Goal: Task Accomplishment & Management: Complete application form

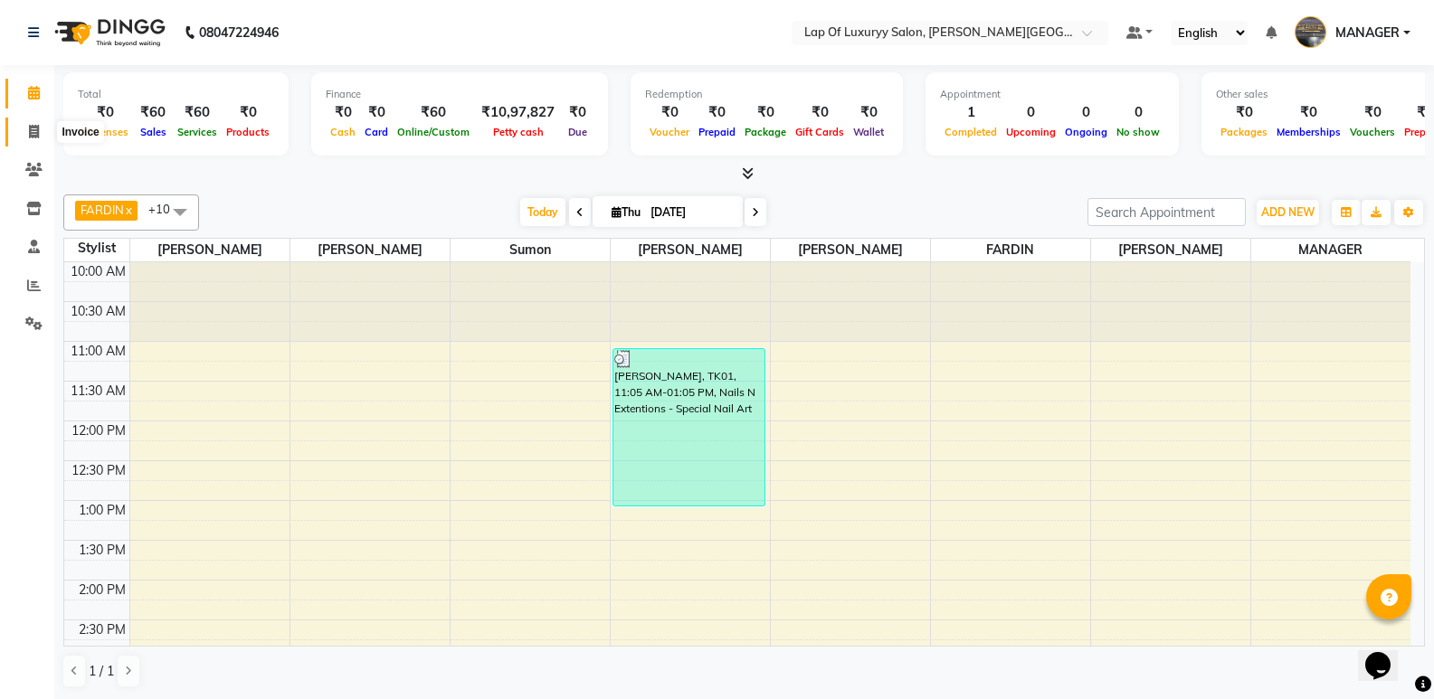
click at [33, 122] on span at bounding box center [34, 132] width 32 height 21
select select "17"
select select "service"
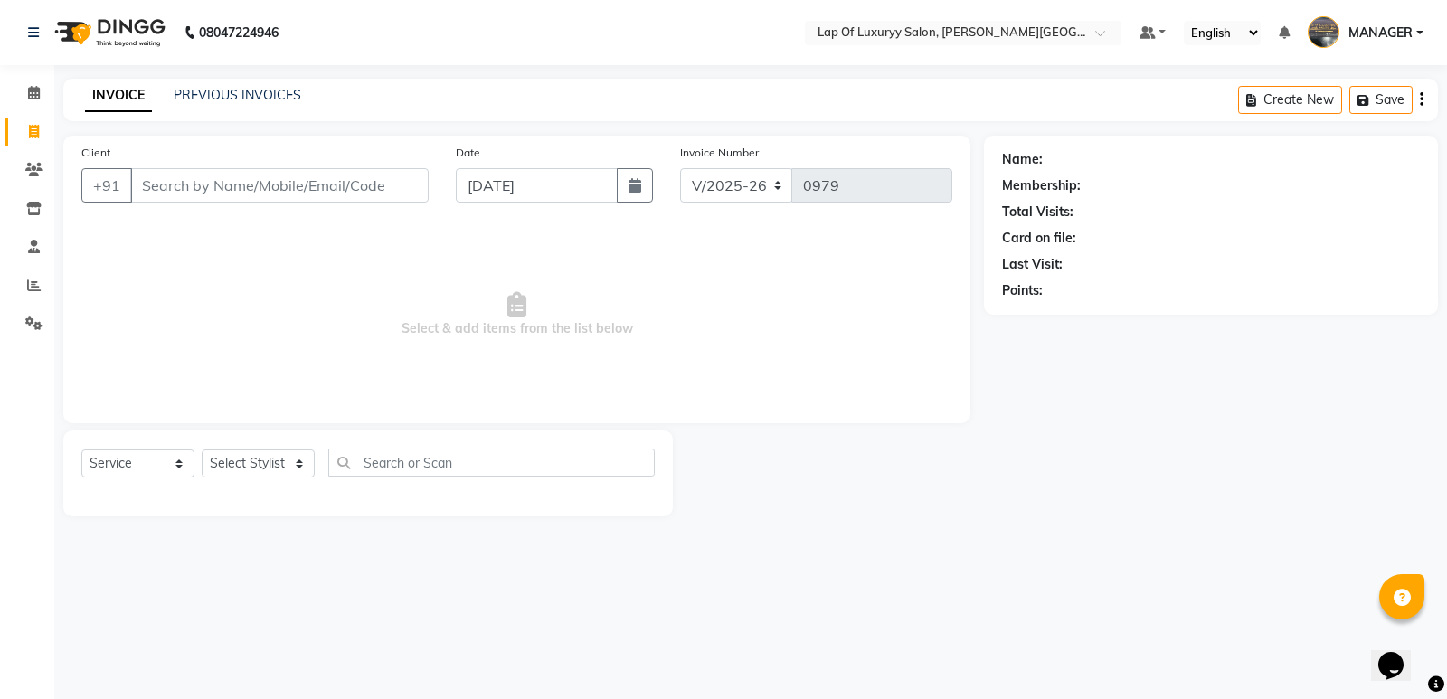
click at [252, 186] on input "Client" at bounding box center [279, 185] width 299 height 34
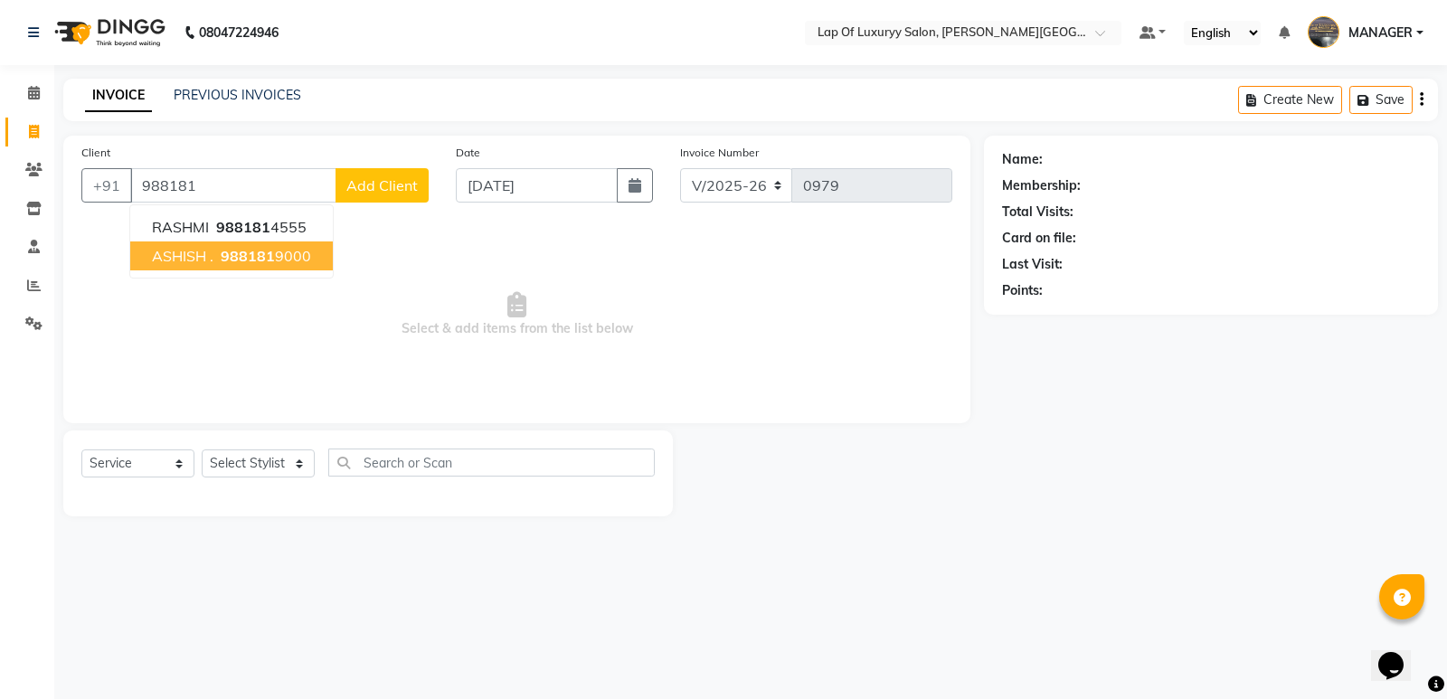
click at [284, 265] on button "ASHISH . 988181 9000" at bounding box center [231, 256] width 203 height 29
type input "9881819000"
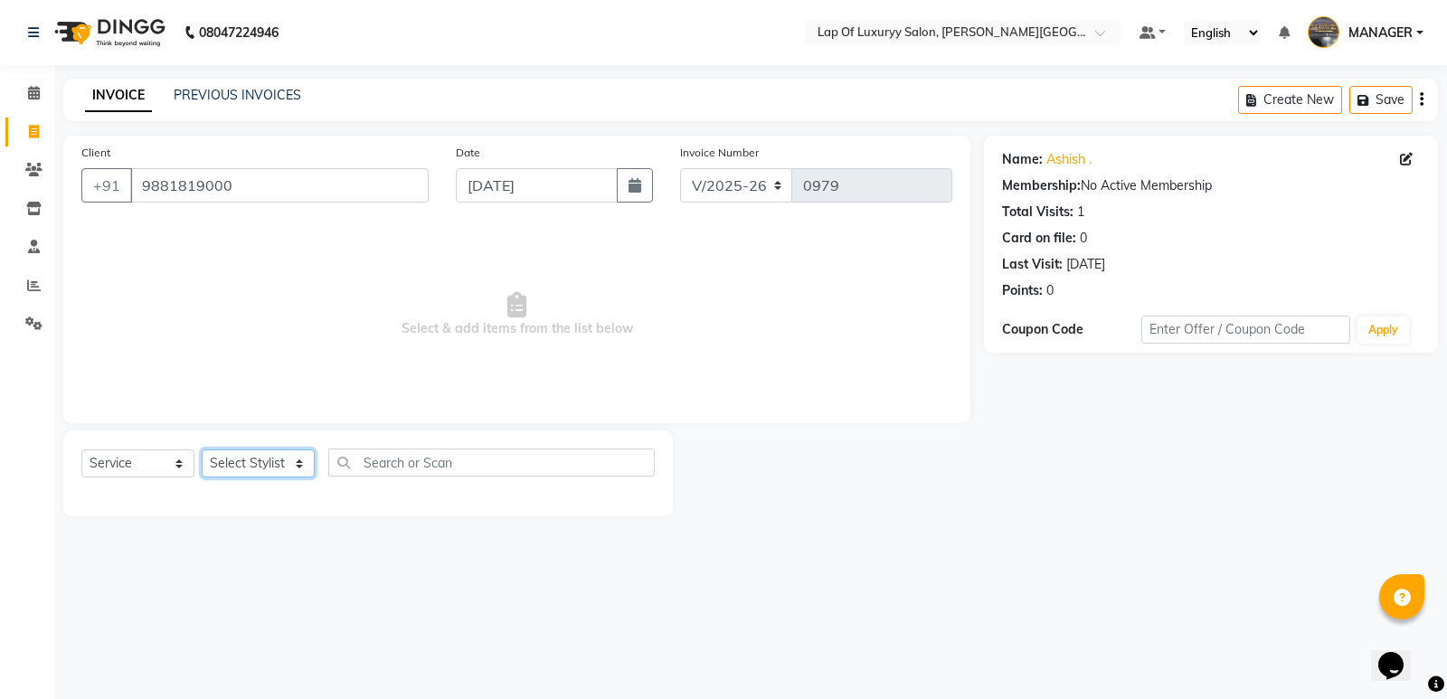
drag, startPoint x: 260, startPoint y: 466, endPoint x: 261, endPoint y: 451, distance: 14.6
click at [260, 466] on select "Select Stylist [PERSON_NAME] [PERSON_NAME] MANAGER [PERSON_NAME] [PERSON_NAME] …" at bounding box center [258, 464] width 113 height 28
select select "54653"
click at [202, 450] on select "Select Stylist [PERSON_NAME] [PERSON_NAME] MANAGER [PERSON_NAME] [PERSON_NAME] …" at bounding box center [258, 464] width 113 height 28
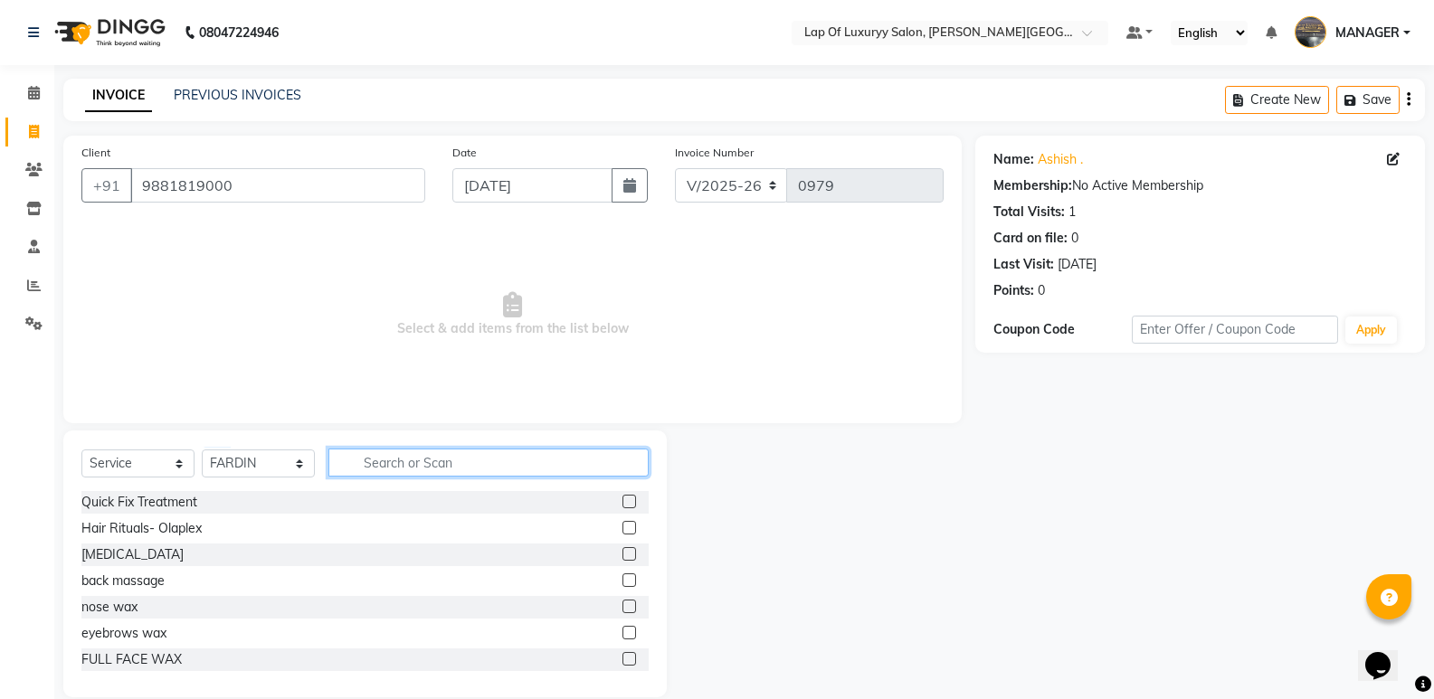
click at [409, 462] on input "text" at bounding box center [488, 463] width 320 height 28
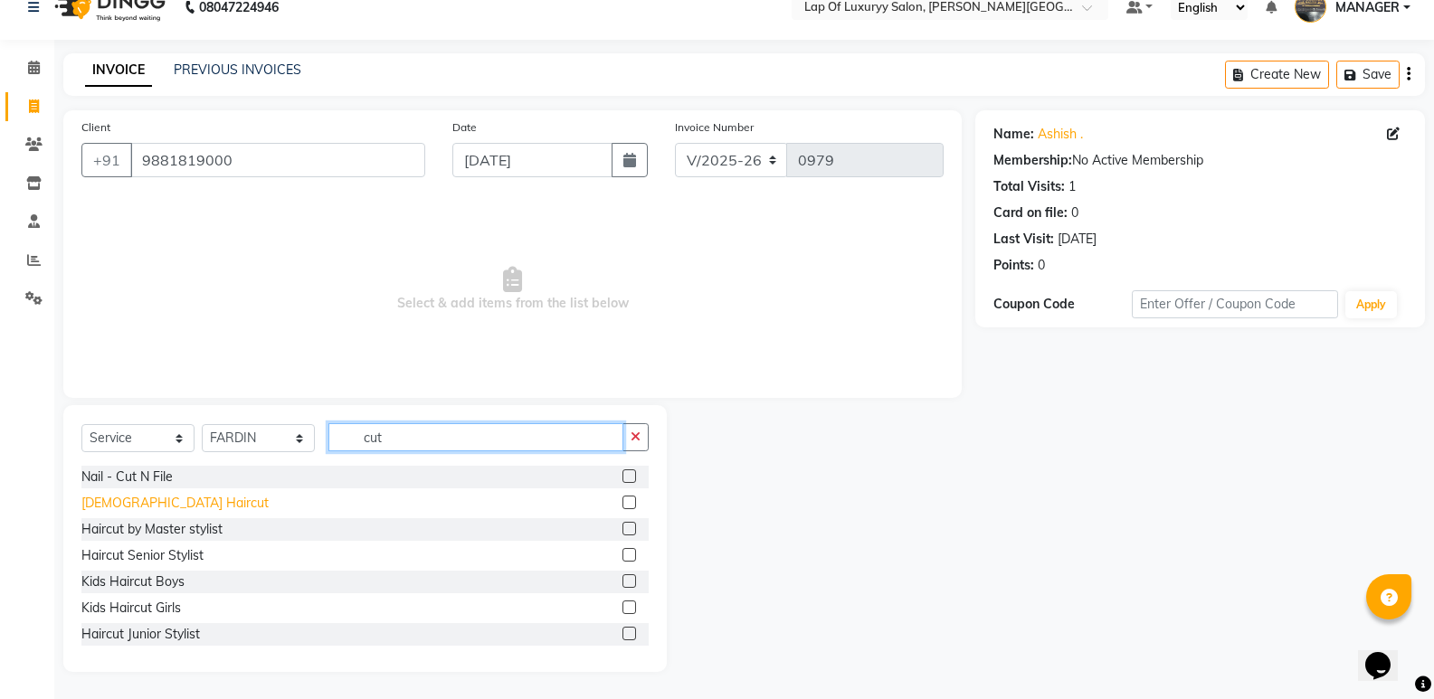
type input "cut"
click at [124, 506] on div "[DEMOGRAPHIC_DATA] Haircut" at bounding box center [174, 503] width 187 height 19
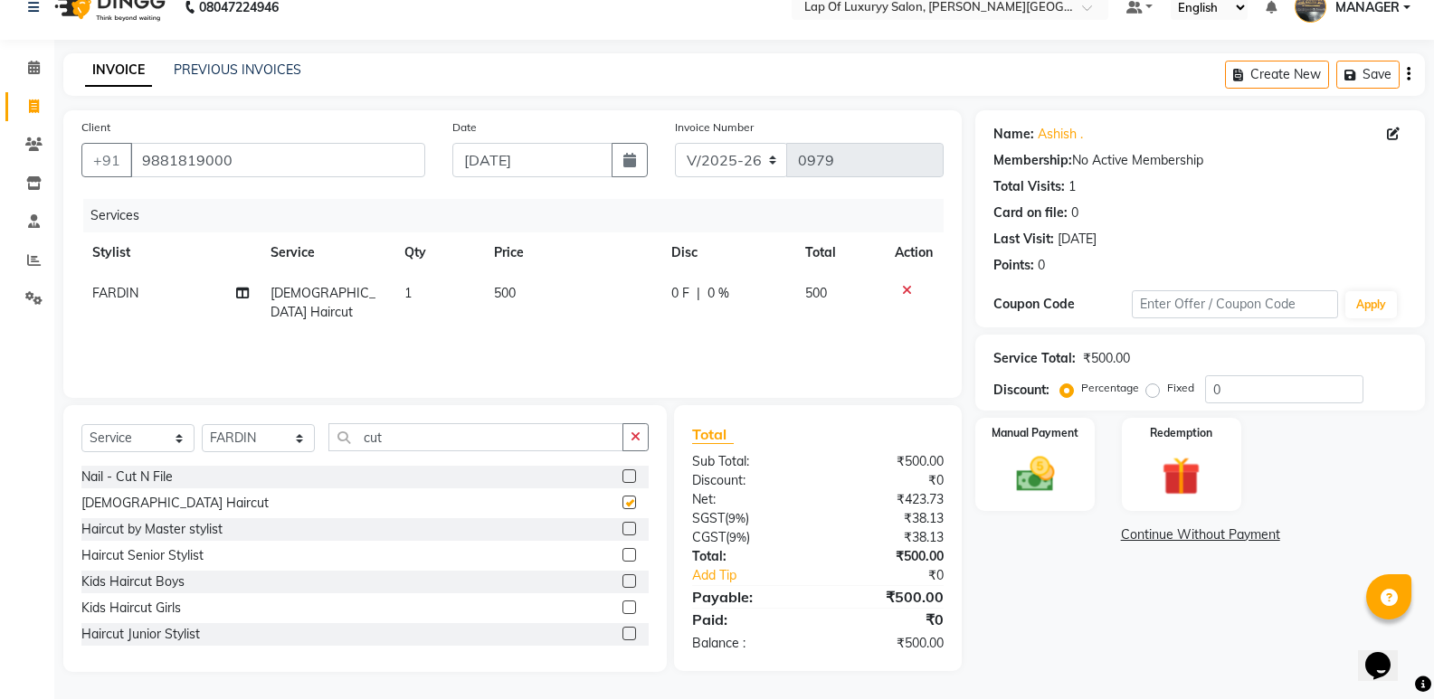
checkbox input "false"
click at [596, 292] on td "500" at bounding box center [572, 303] width 178 height 60
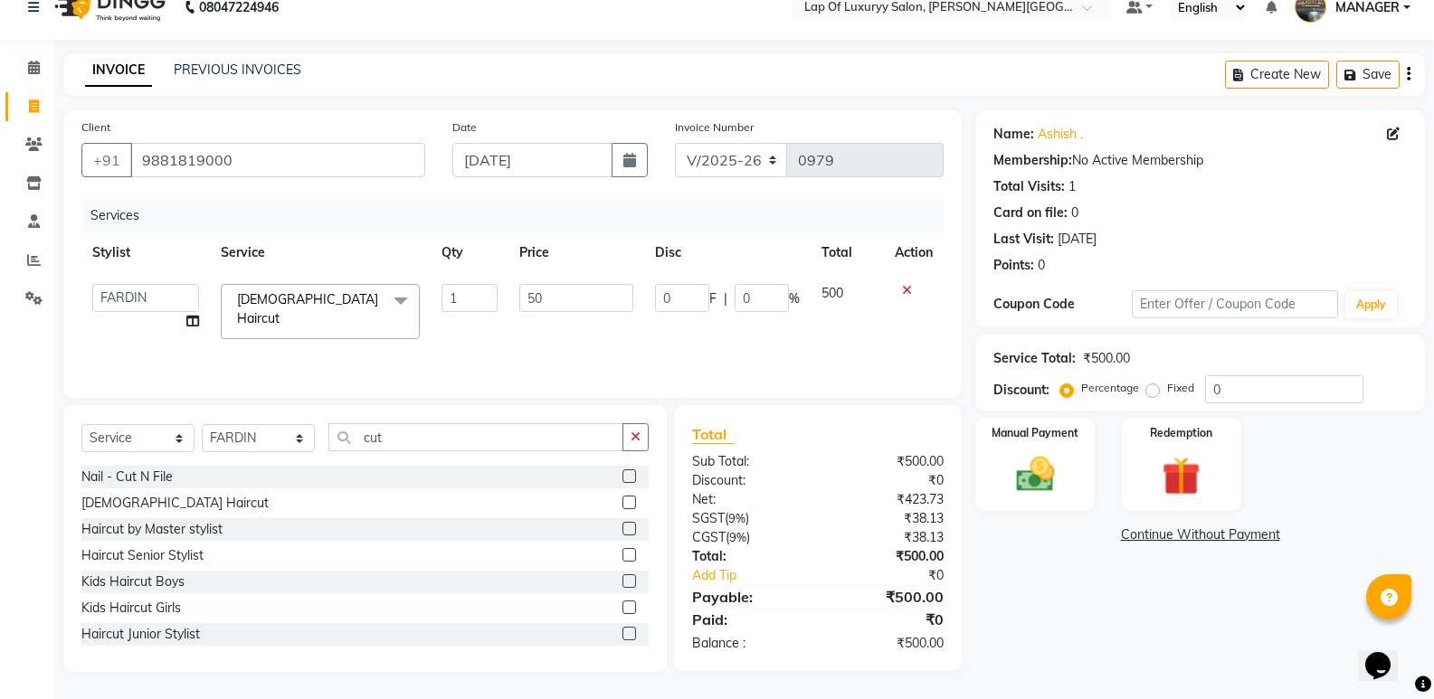
type input "5"
type input "700"
click at [542, 337] on div "Services Stylist Service Qty Price Disc Total Action [PERSON_NAME] [PERSON_NAME…" at bounding box center [512, 289] width 862 height 181
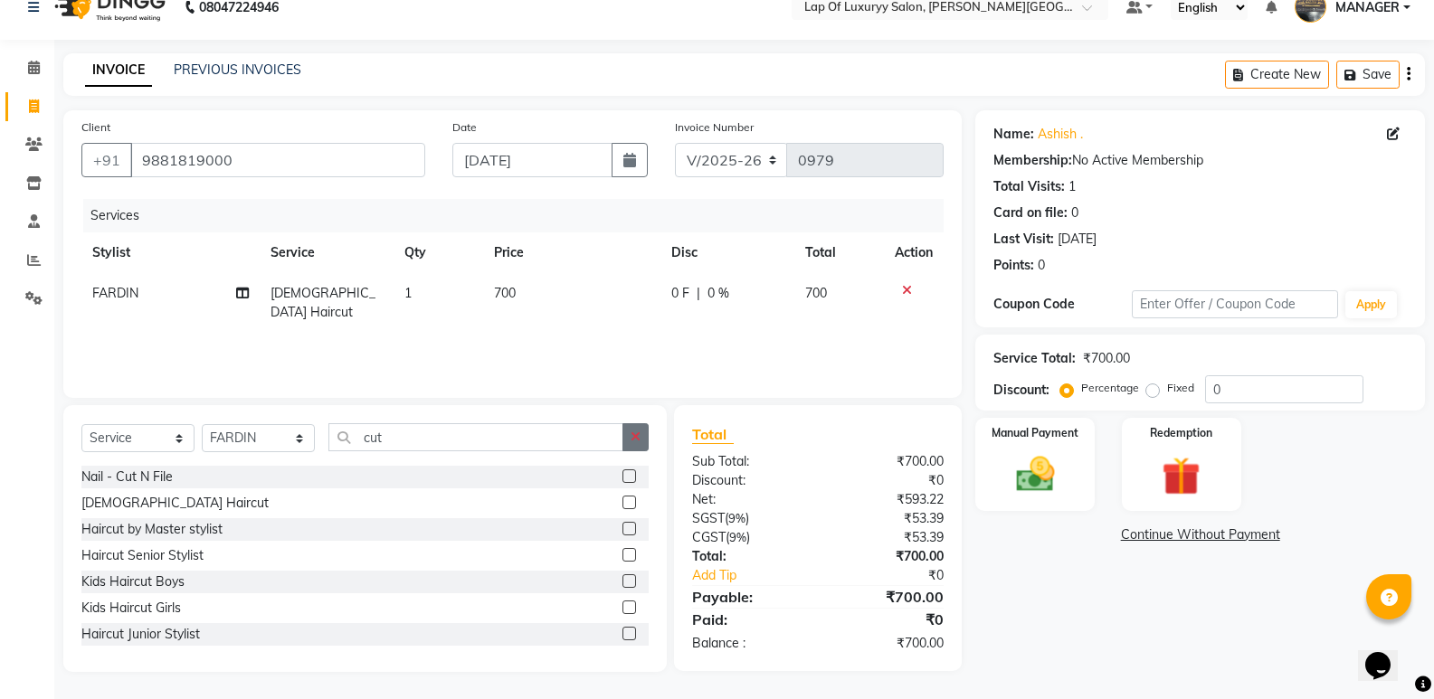
click at [627, 432] on button "button" at bounding box center [635, 437] width 26 height 28
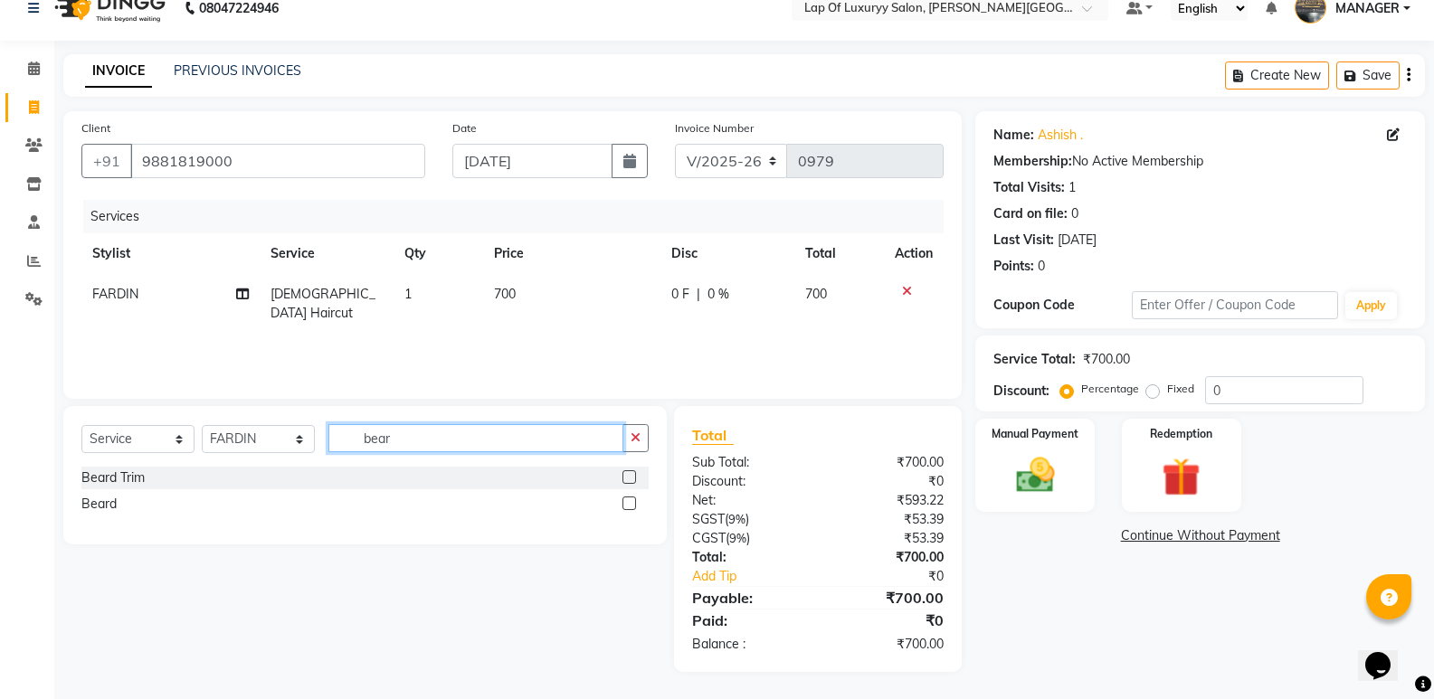
scroll to position [24, 0]
type input "[PERSON_NAME]"
click at [89, 495] on div "Beard" at bounding box center [98, 504] width 35 height 19
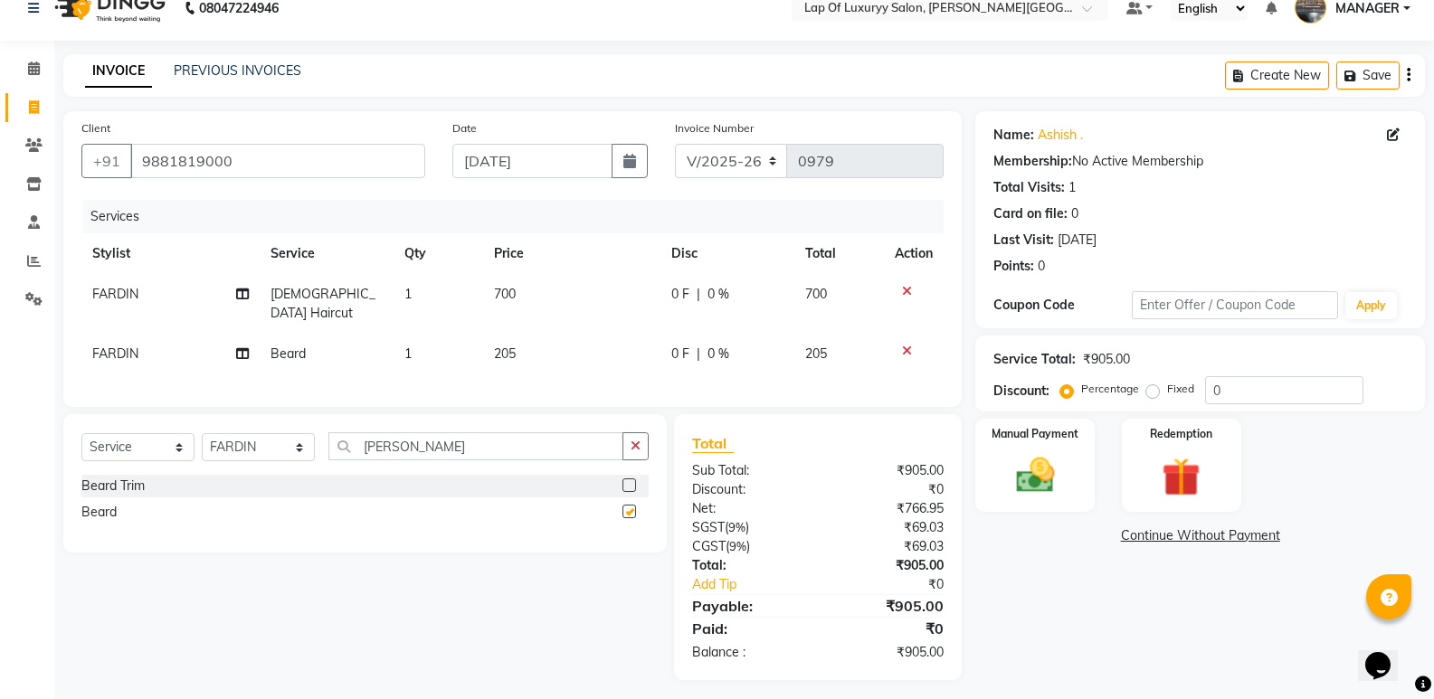
checkbox input "false"
click at [513, 346] on span "205" at bounding box center [505, 354] width 22 height 16
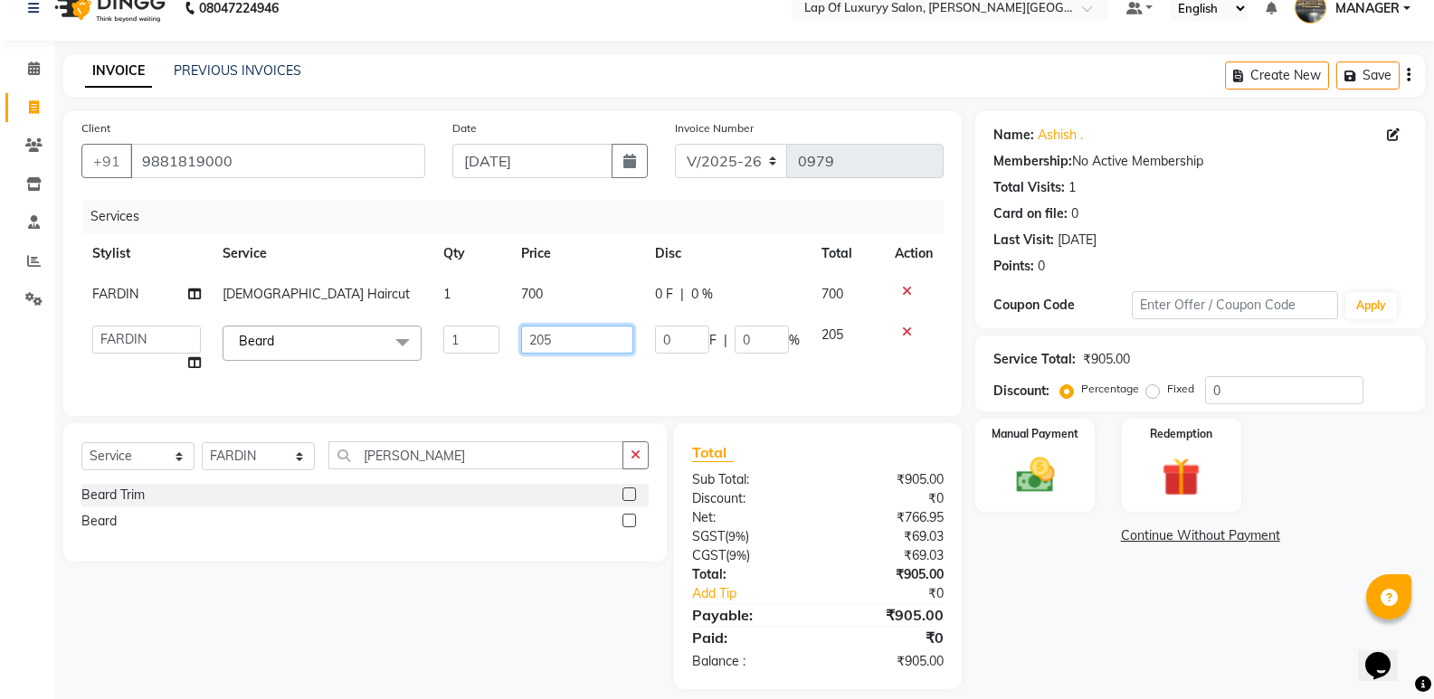
click at [562, 327] on input "205" at bounding box center [577, 340] width 112 height 28
type input "2"
type input "300"
click at [508, 369] on div "Services Stylist Service Qty Price Disc Total Action FARDIN [DEMOGRAPHIC_DATA] …" at bounding box center [512, 299] width 862 height 198
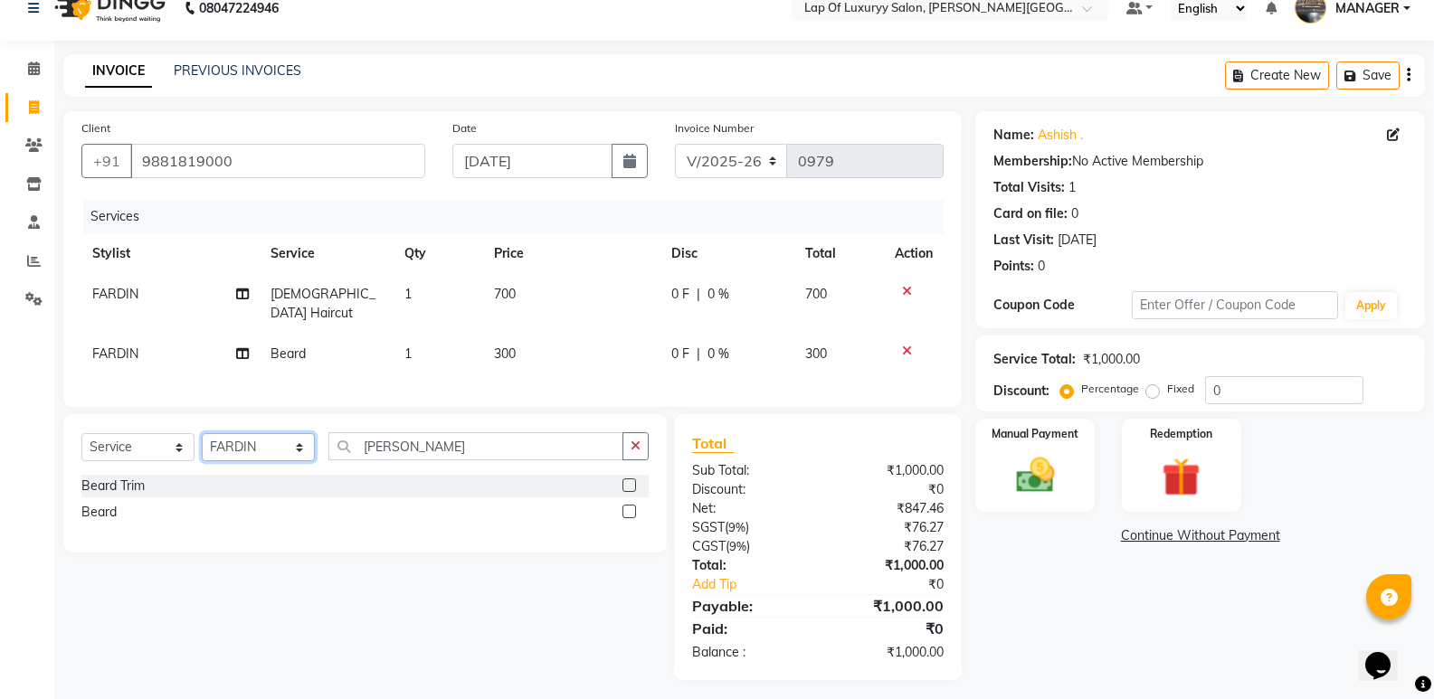
click at [246, 434] on select "Select Stylist [PERSON_NAME] [PERSON_NAME] MANAGER [PERSON_NAME] [PERSON_NAME] …" at bounding box center [258, 447] width 113 height 28
select select "79131"
click at [202, 433] on select "Select Stylist [PERSON_NAME] [PERSON_NAME] MANAGER [PERSON_NAME] [PERSON_NAME] …" at bounding box center [258, 447] width 113 height 28
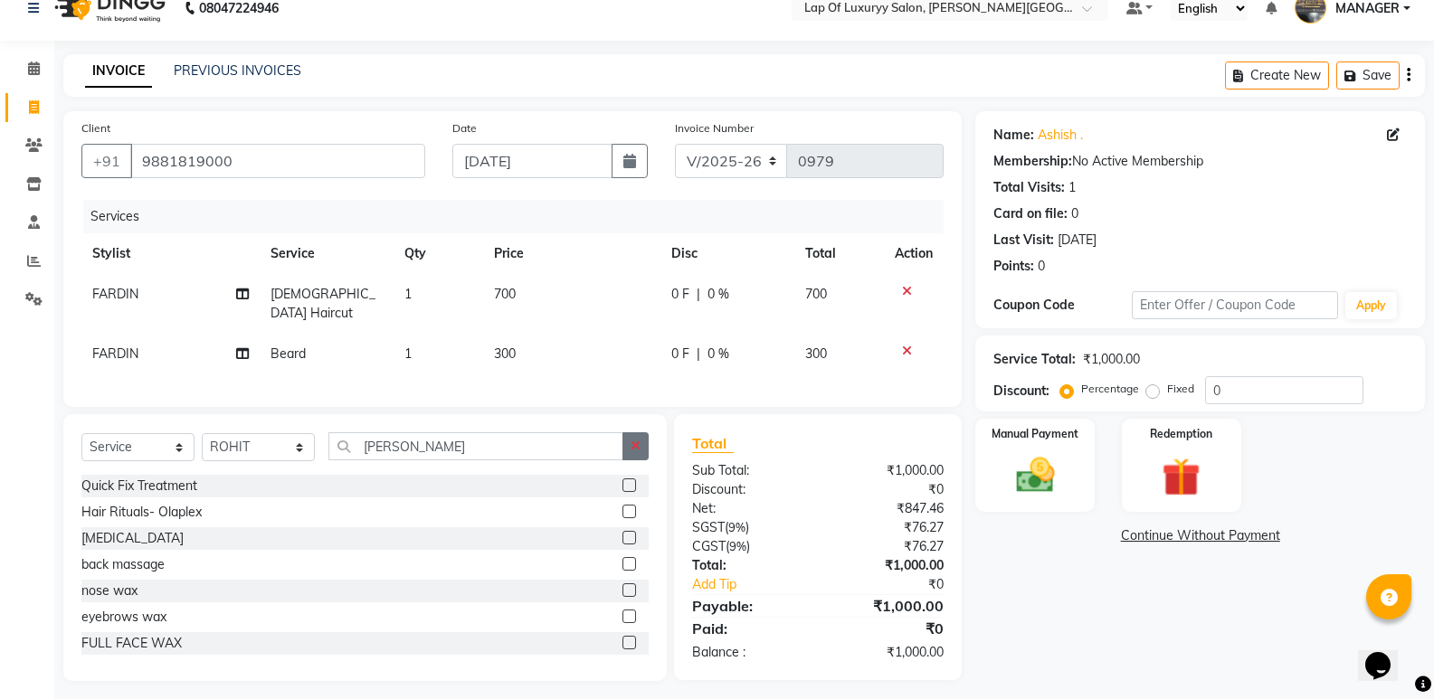
click at [635, 432] on button "button" at bounding box center [635, 446] width 26 height 28
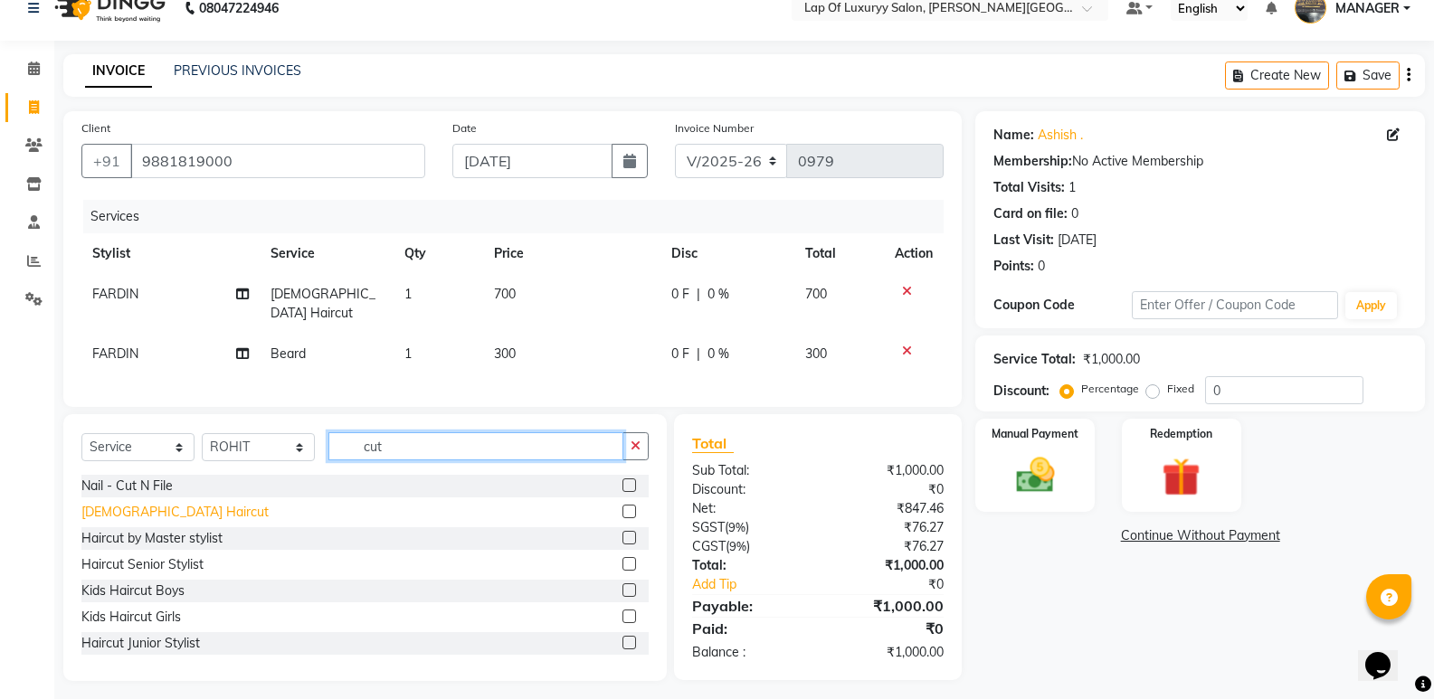
type input "cut"
click at [149, 503] on div "[DEMOGRAPHIC_DATA] Haircut" at bounding box center [174, 512] width 187 height 19
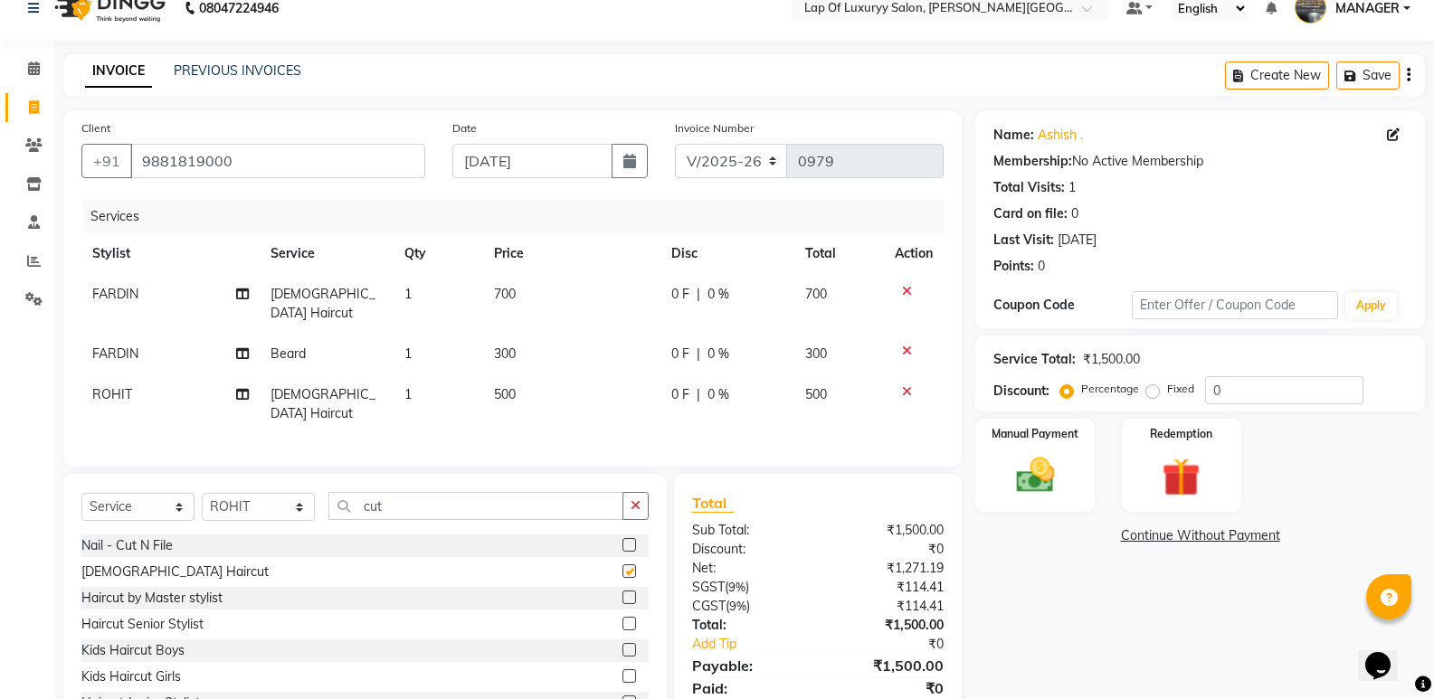
checkbox input "false"
click at [533, 375] on td "500" at bounding box center [572, 405] width 178 height 60
select select "79131"
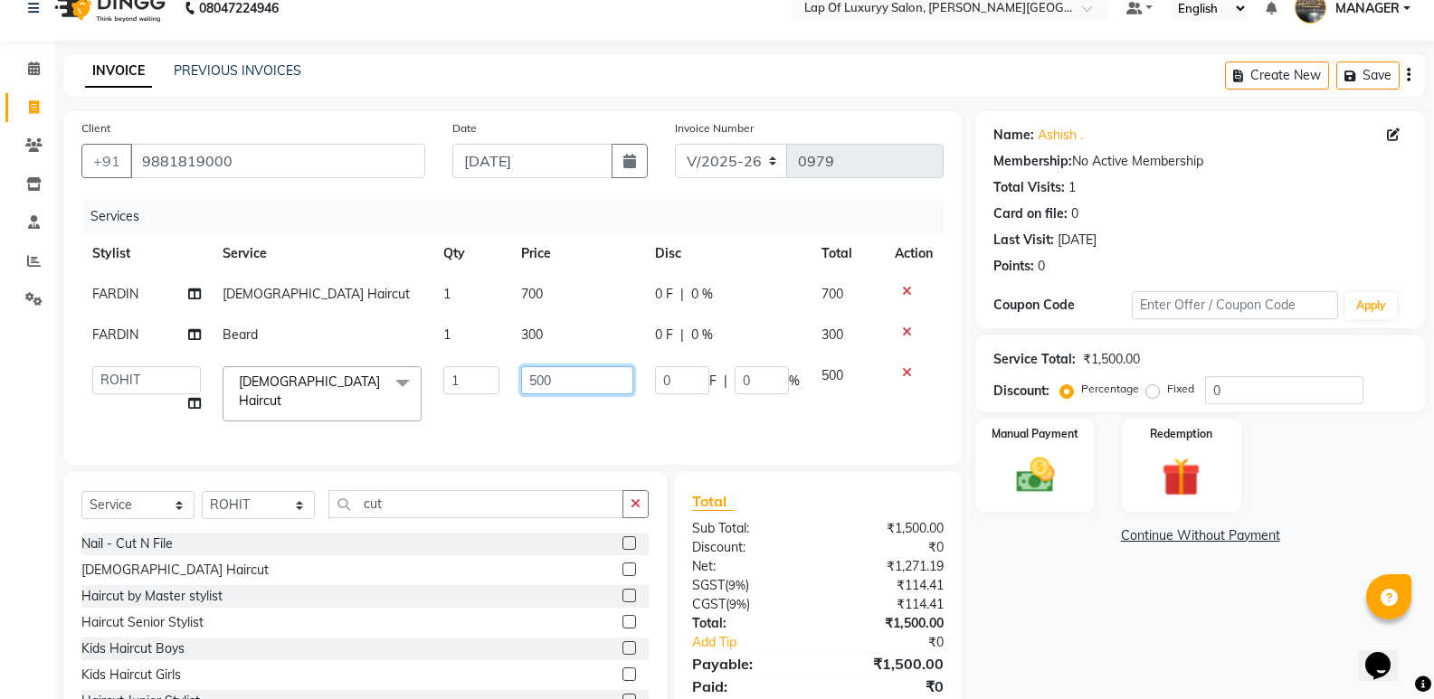
click at [548, 373] on input "500" at bounding box center [577, 380] width 112 height 28
type input "700"
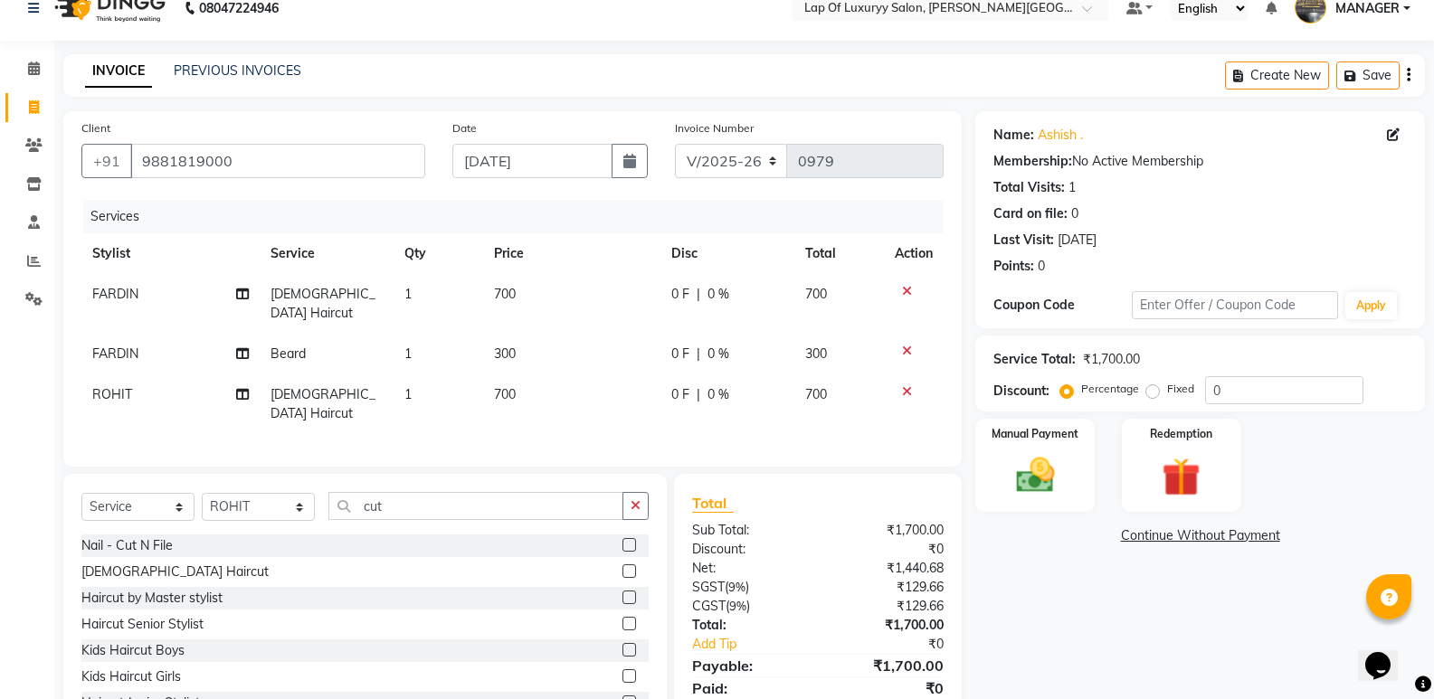
click at [556, 411] on div "Services Stylist Service Qty Price Disc Total Action FARDIN [DEMOGRAPHIC_DATA] …" at bounding box center [512, 324] width 862 height 249
click at [637, 499] on icon "button" at bounding box center [636, 505] width 10 height 13
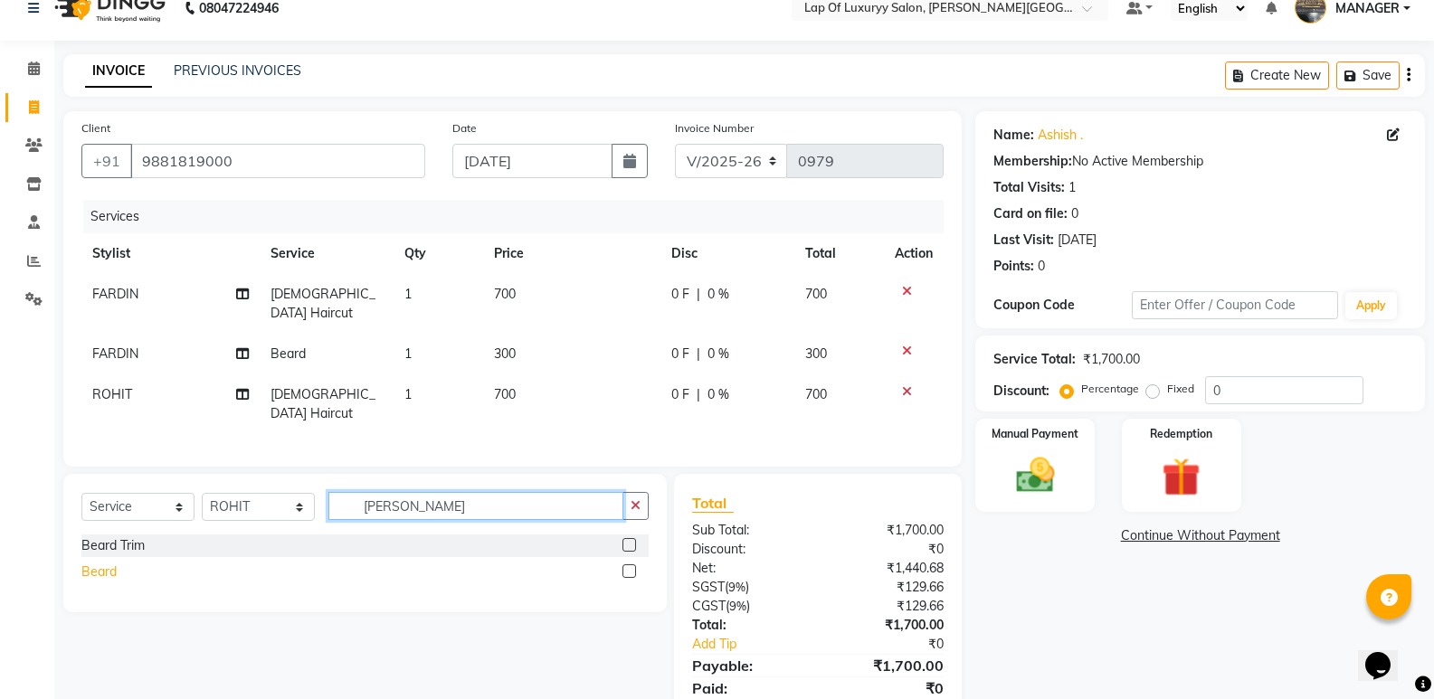
type input "[PERSON_NAME]"
click at [104, 563] on div "Beard" at bounding box center [98, 572] width 35 height 19
checkbox input "false"
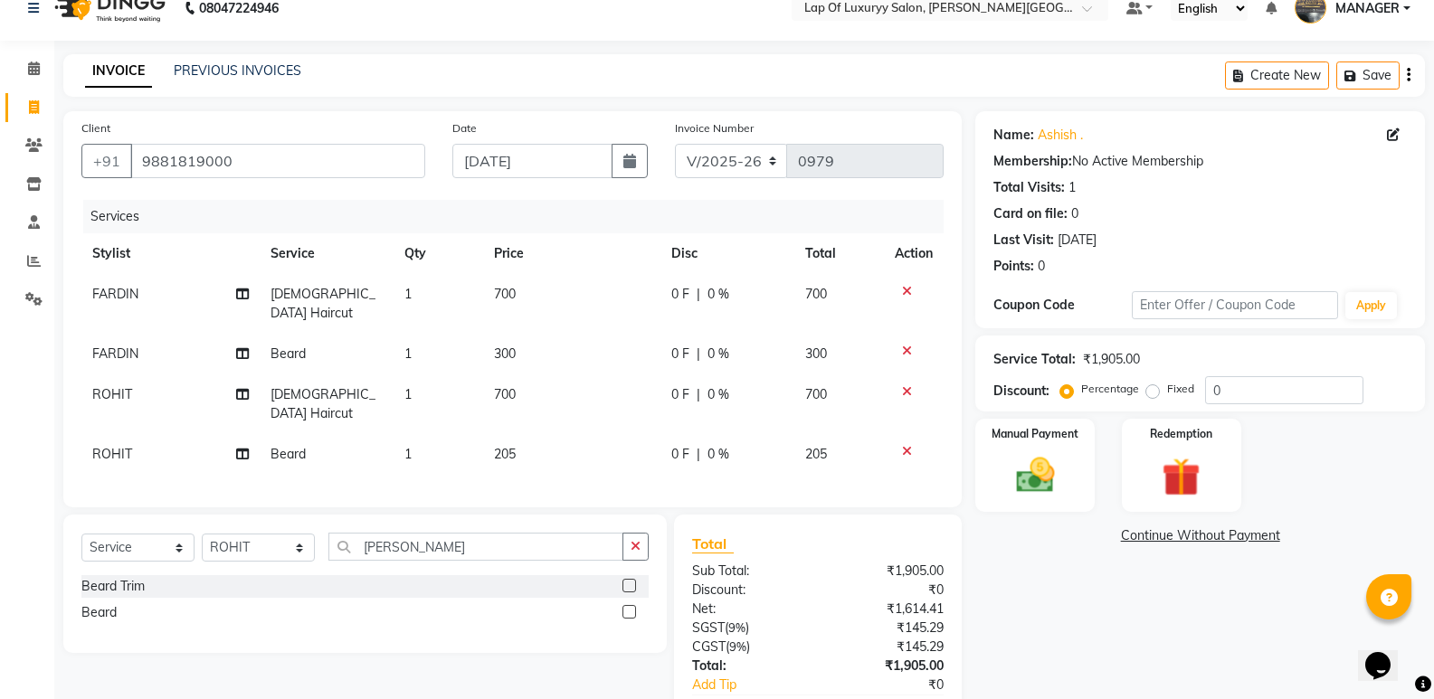
click at [526, 434] on td "205" at bounding box center [572, 454] width 178 height 41
select select "79131"
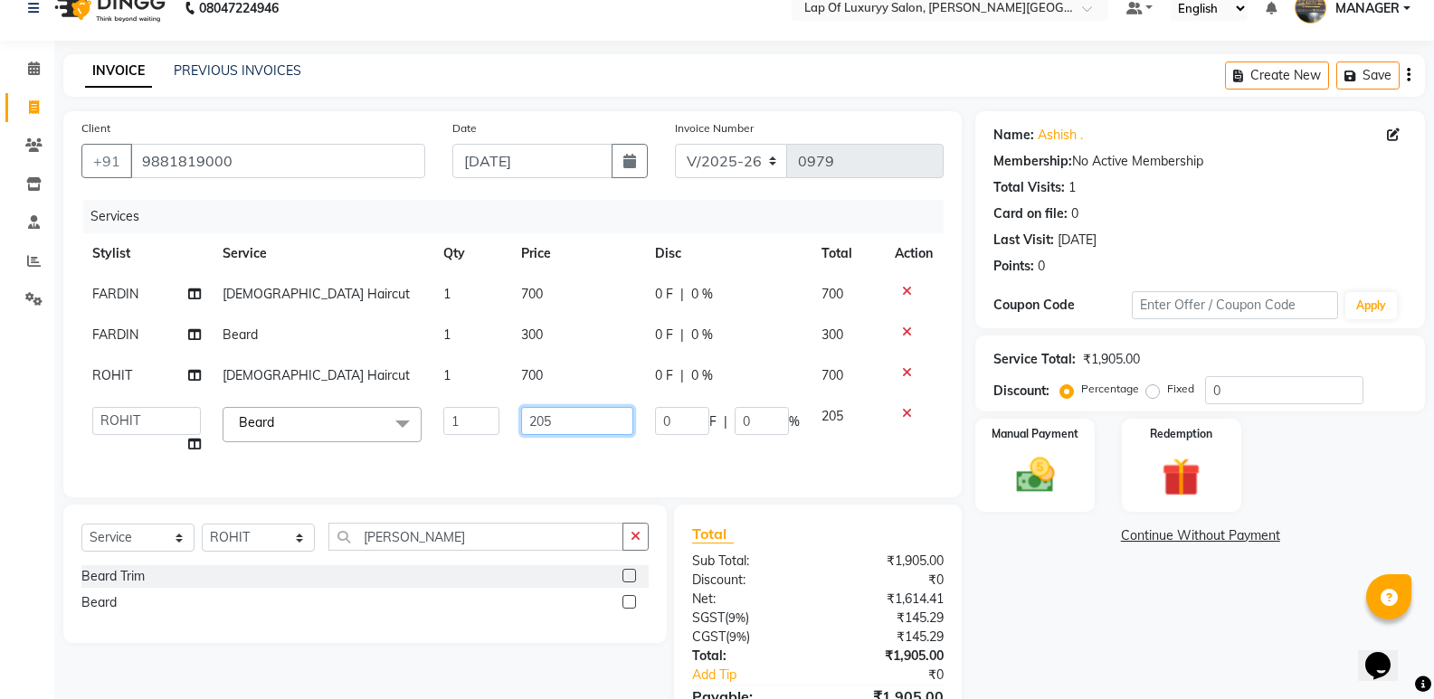
click at [563, 417] on input "205" at bounding box center [577, 421] width 112 height 28
type input "2"
type input "300"
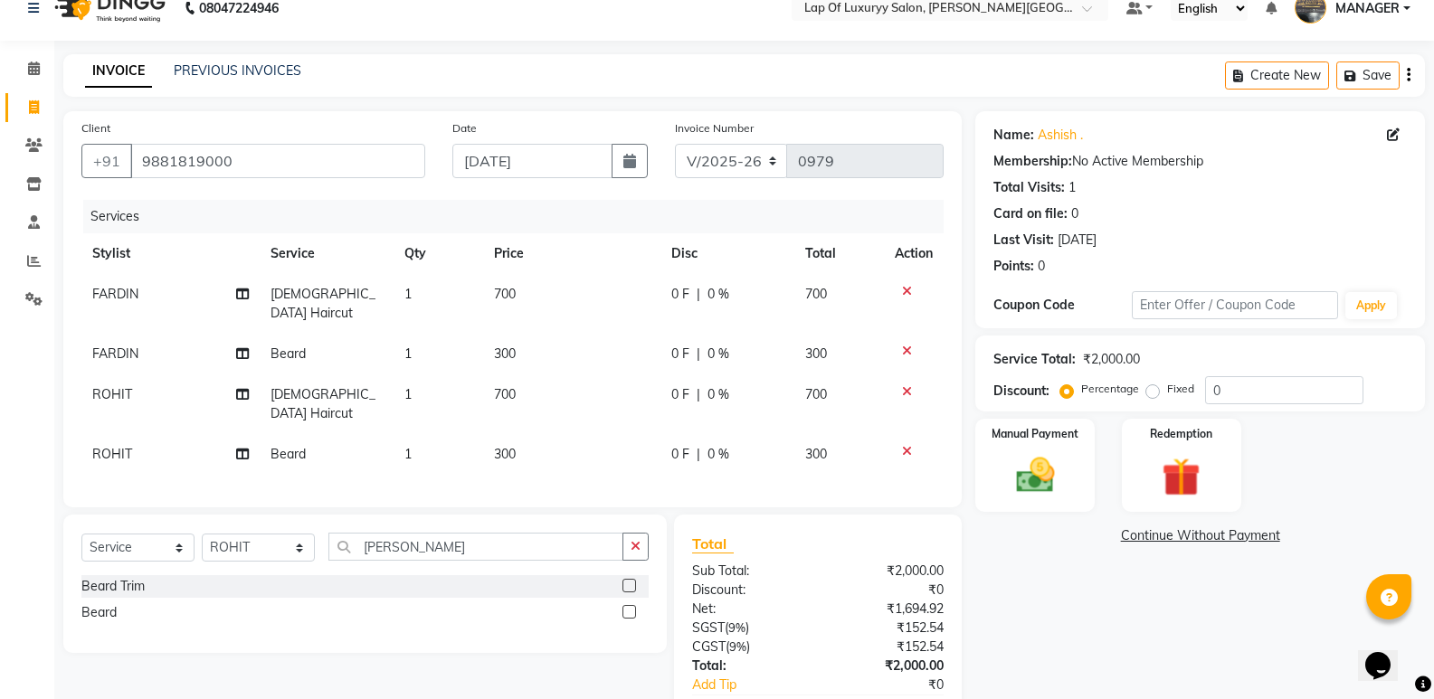
click at [604, 475] on div "Client [PHONE_NUMBER] Date [DATE] Invoice Number V/2025 V/[PHONE_NUMBER] Servic…" at bounding box center [512, 309] width 898 height 396
click at [639, 540] on icon "button" at bounding box center [636, 546] width 10 height 13
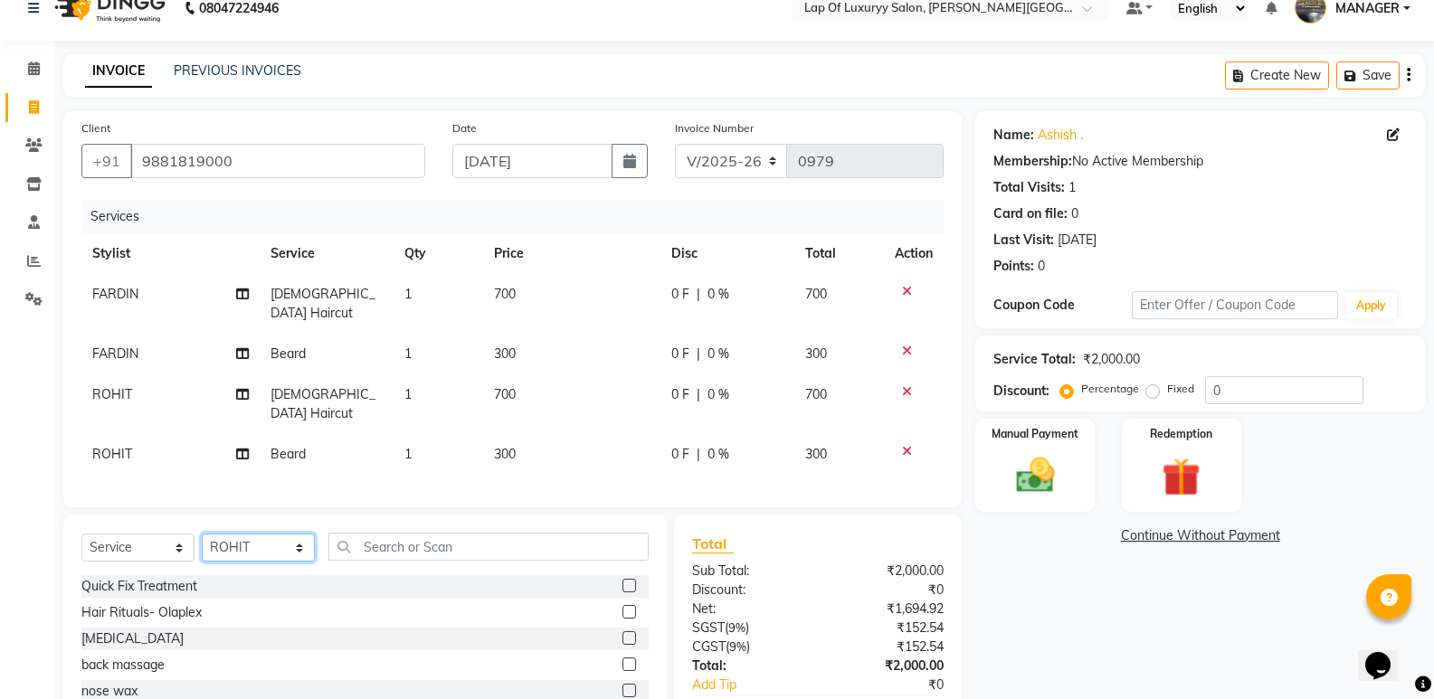
click at [249, 534] on select "Select Stylist [PERSON_NAME] [PERSON_NAME] MANAGER [PERSON_NAME] [PERSON_NAME] …" at bounding box center [258, 548] width 113 height 28
select select "21284"
click at [202, 534] on select "Select Stylist [PERSON_NAME] [PERSON_NAME] MANAGER [PERSON_NAME] [PERSON_NAME] …" at bounding box center [258, 548] width 113 height 28
click at [368, 533] on input "text" at bounding box center [488, 547] width 320 height 28
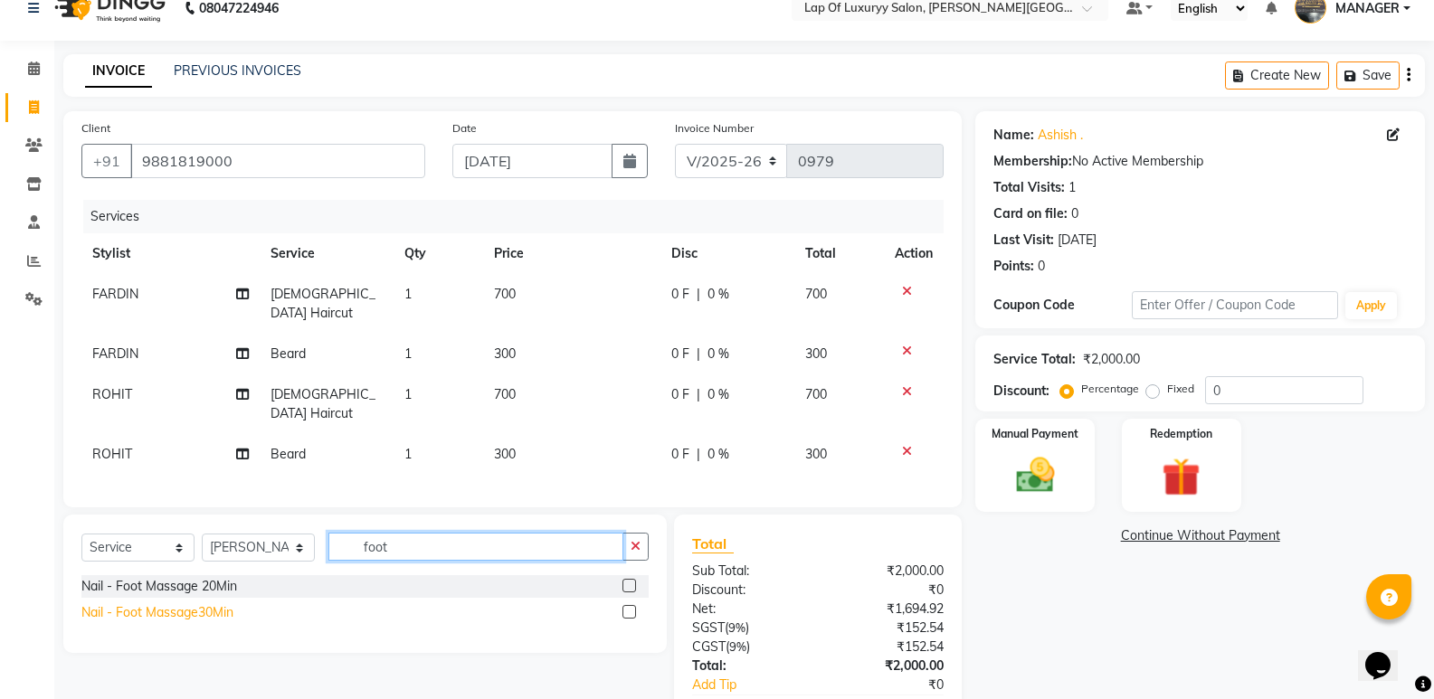
type input "foot"
click at [200, 603] on div "Nail - Foot Massage30Min" at bounding box center [157, 612] width 152 height 19
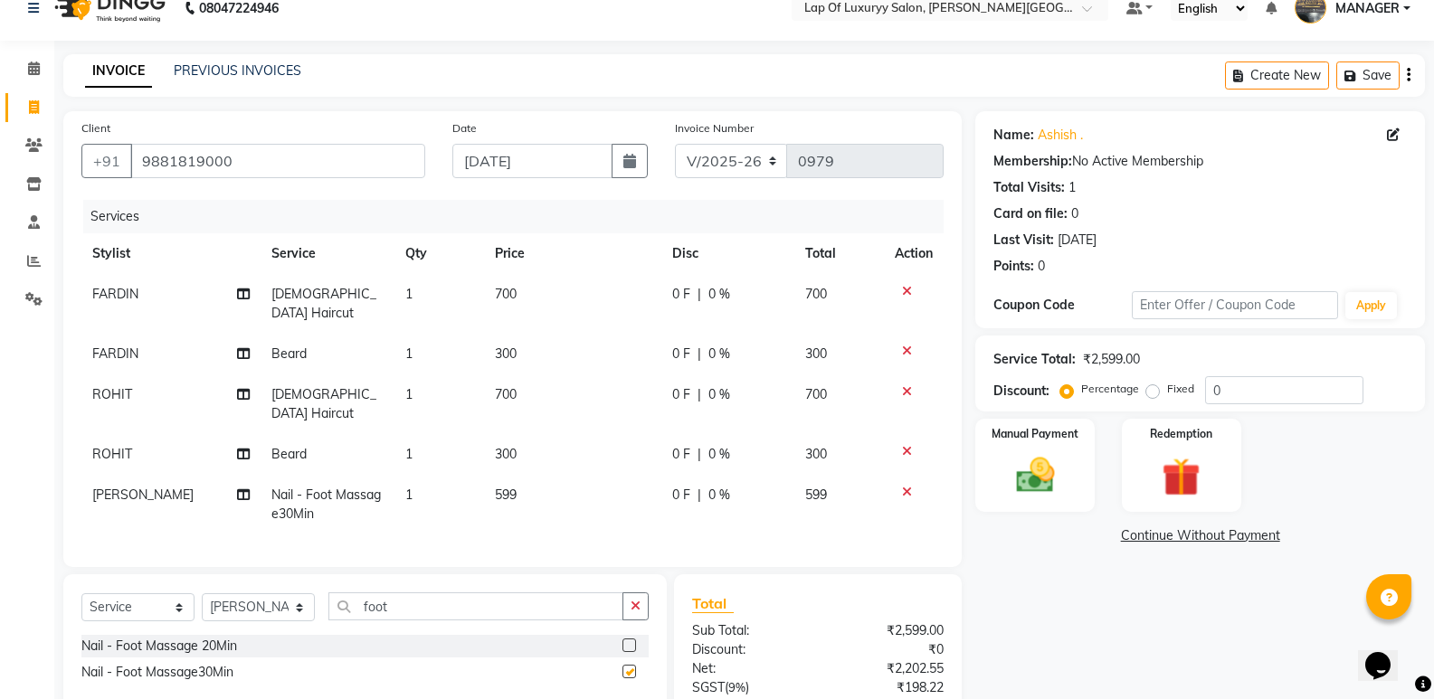
checkbox input "false"
click at [564, 475] on td "599" at bounding box center [572, 505] width 177 height 60
select select "21284"
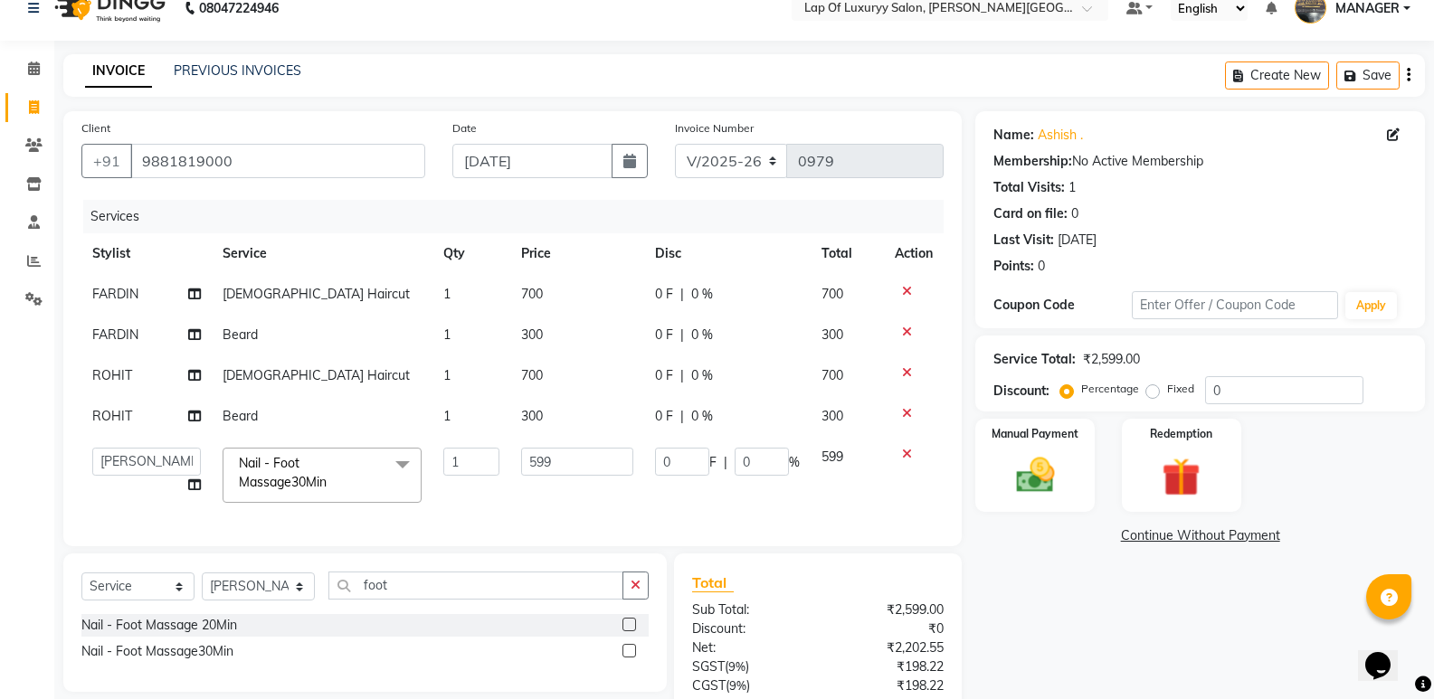
click at [564, 448] on input "599" at bounding box center [577, 462] width 112 height 28
type input "5"
type input "1000"
click at [1125, 646] on div "Name: [PERSON_NAME] . Membership: No Active Membership Total Visits: 1 Card on …" at bounding box center [1206, 465] width 463 height 708
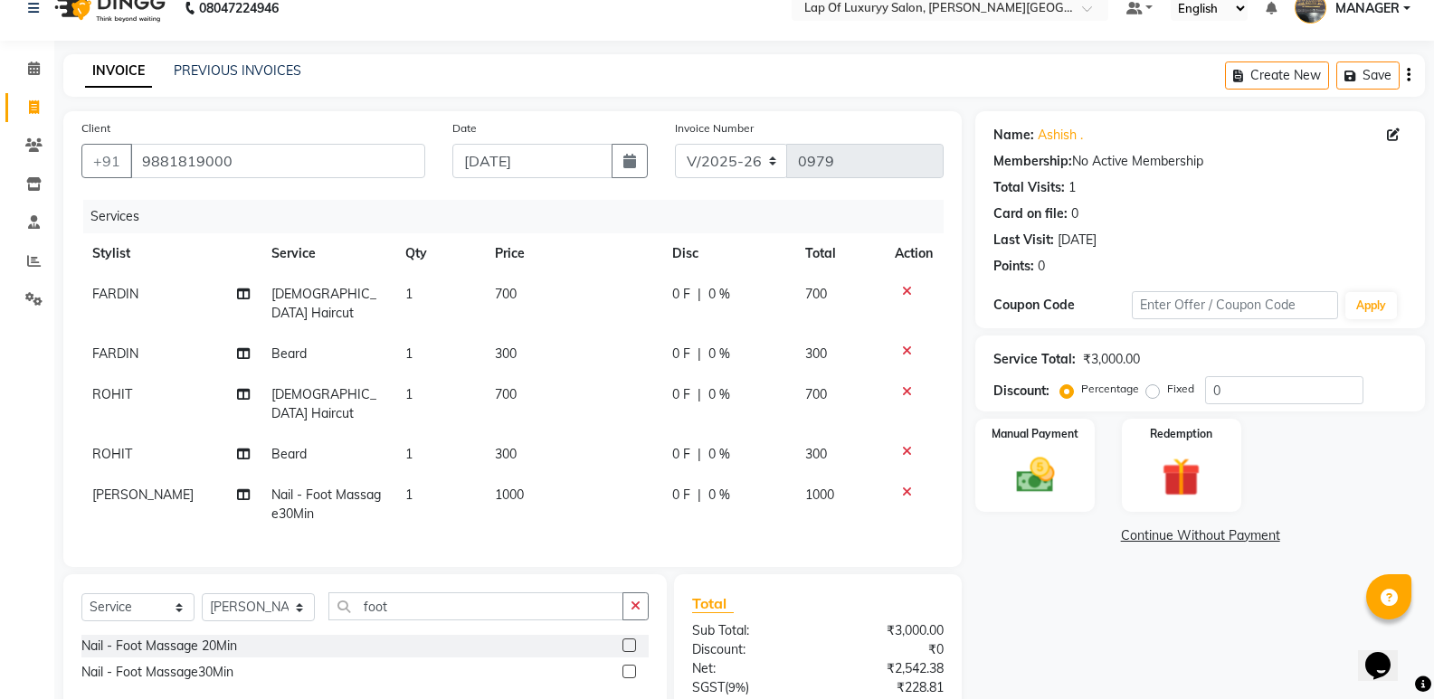
scroll to position [168, 0]
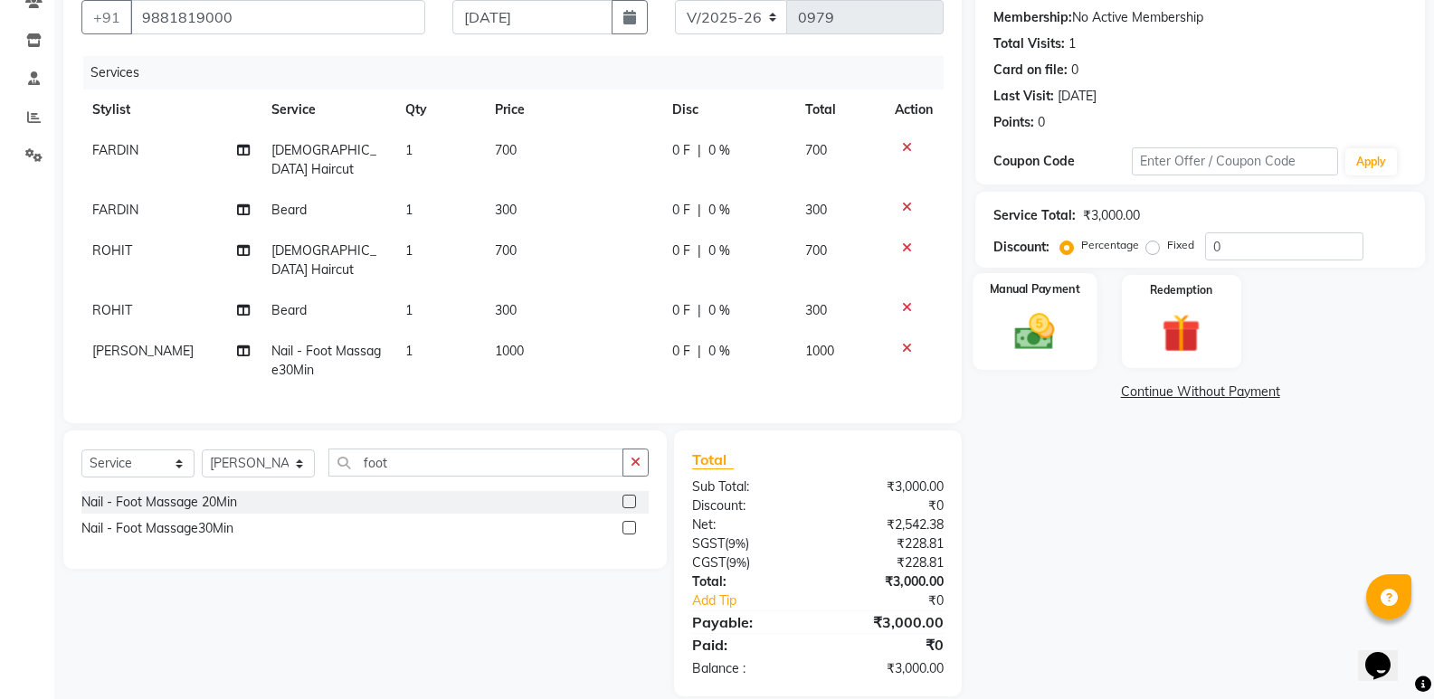
click at [1013, 321] on img at bounding box center [1034, 331] width 64 height 46
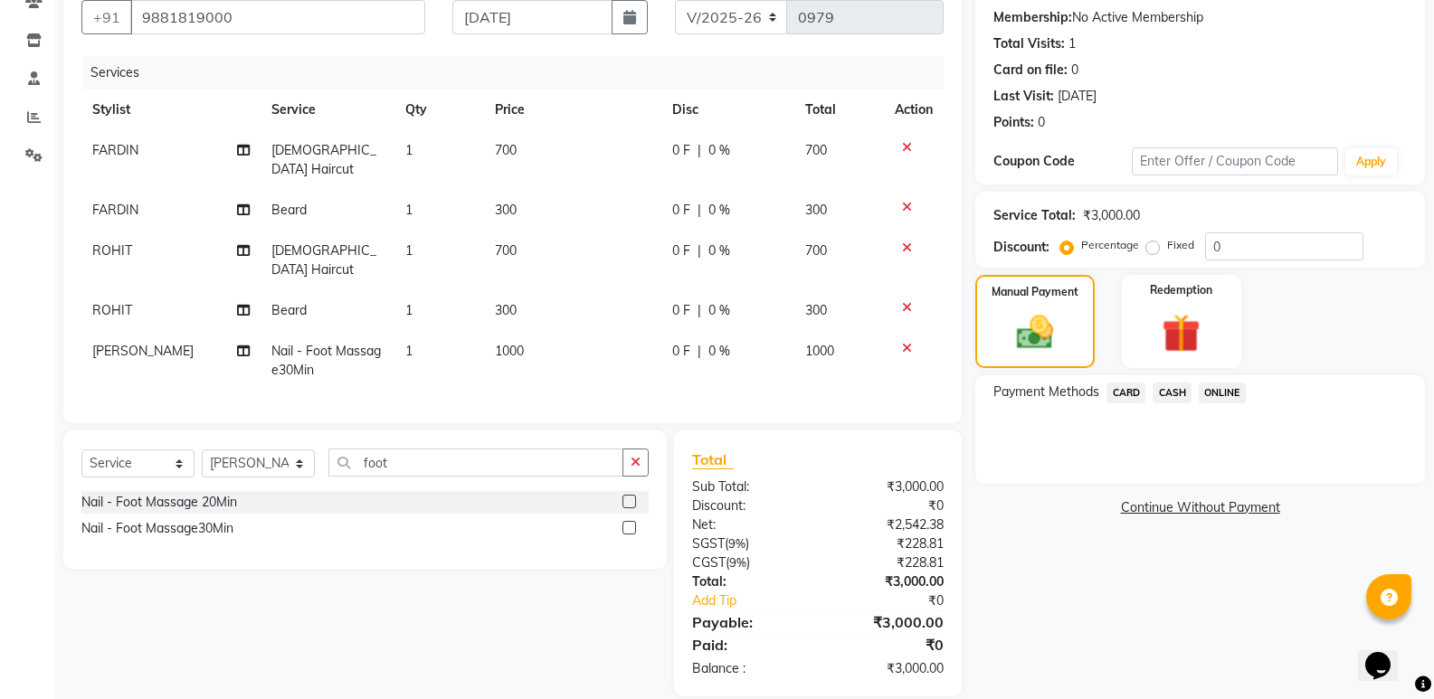
click at [1209, 393] on span "ONLINE" at bounding box center [1222, 393] width 47 height 21
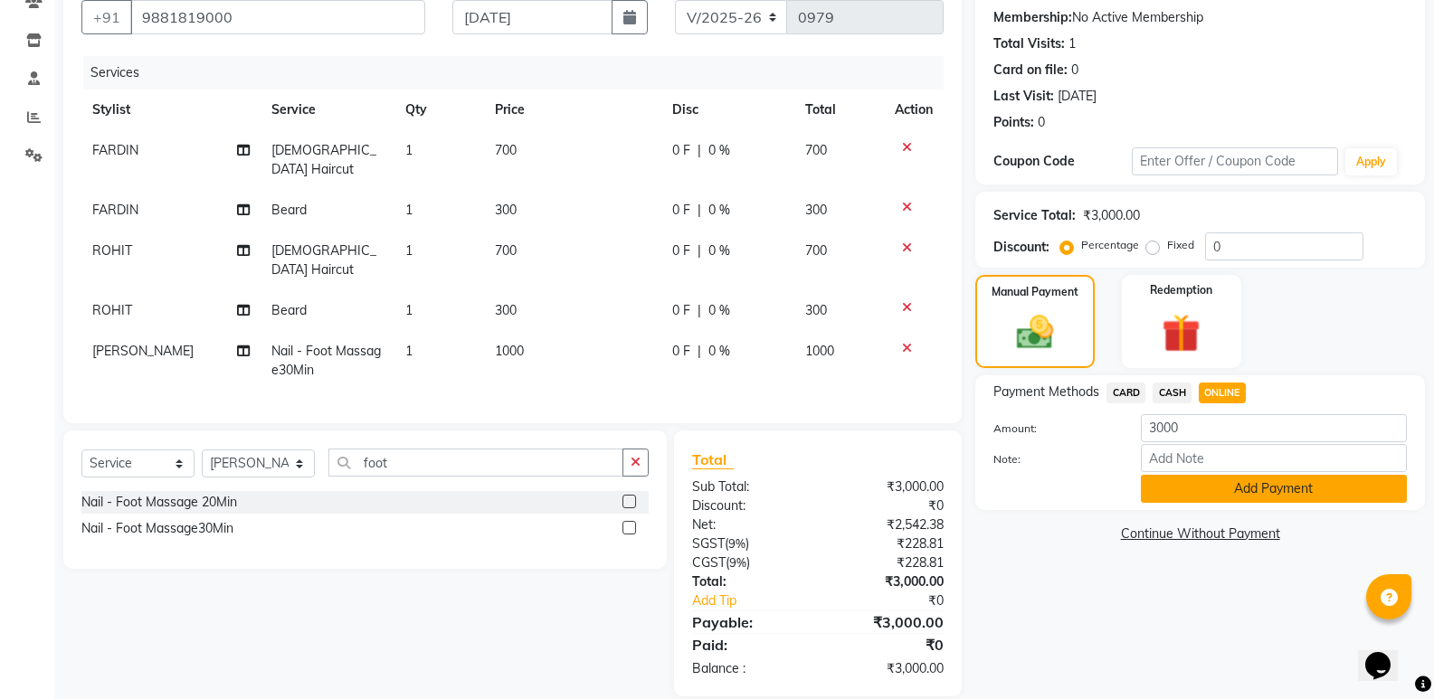
click at [1153, 476] on button "Add Payment" at bounding box center [1274, 489] width 266 height 28
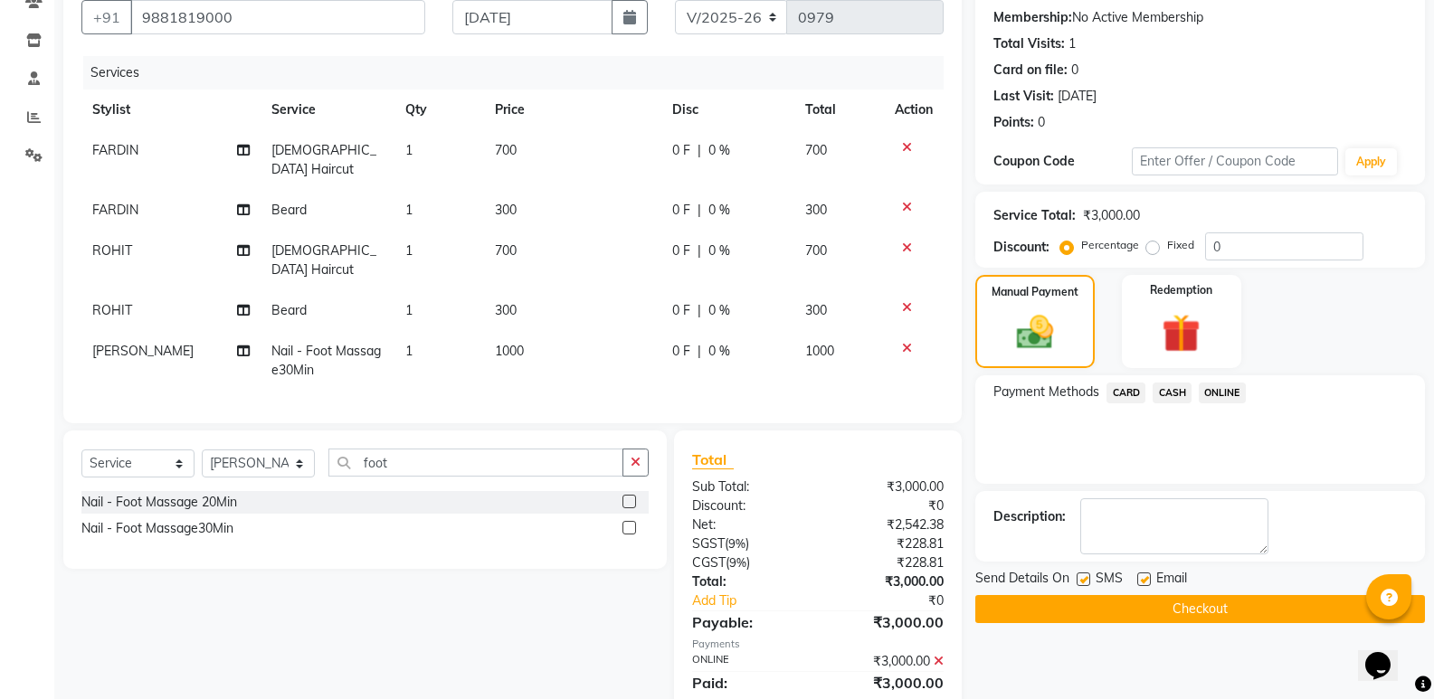
scroll to position [206, 0]
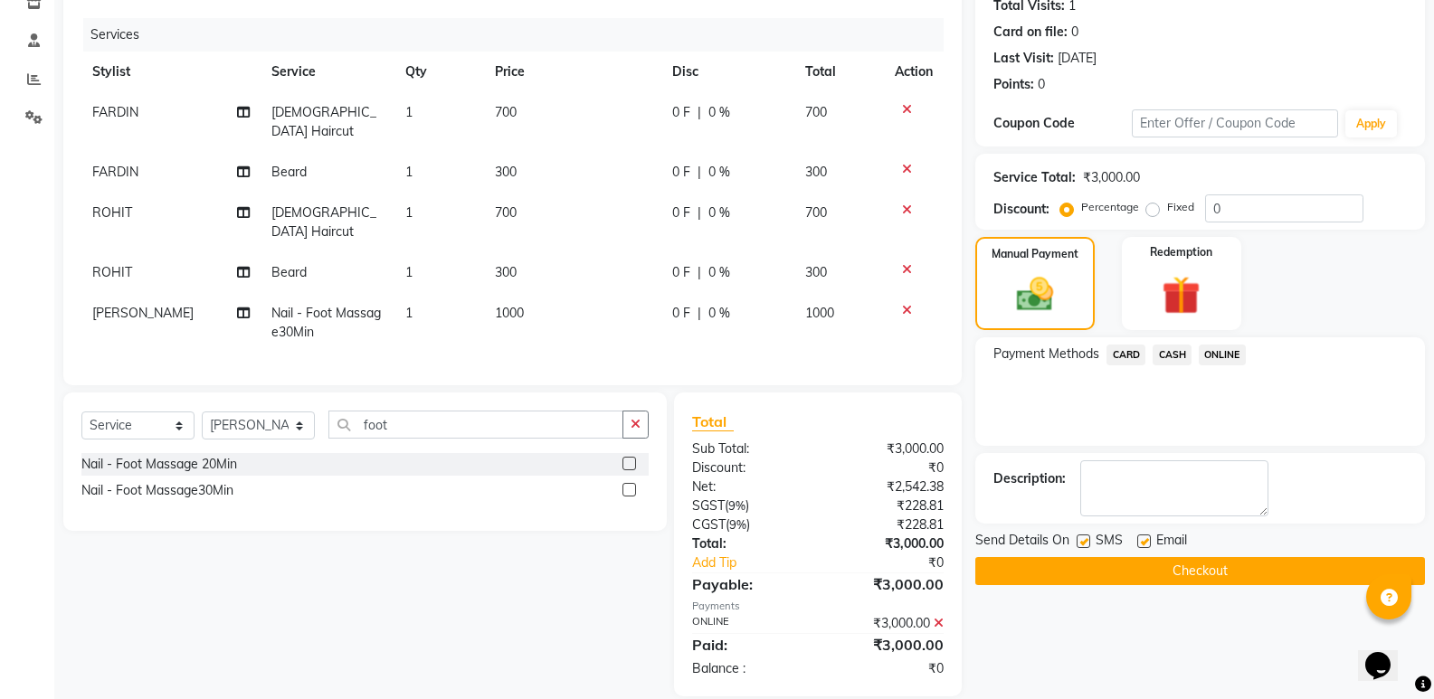
click at [1144, 536] on label at bounding box center [1144, 542] width 14 height 14
click at [1144, 536] on input "checkbox" at bounding box center [1143, 542] width 12 height 12
checkbox input "false"
click at [1078, 558] on button "Checkout" at bounding box center [1200, 571] width 450 height 28
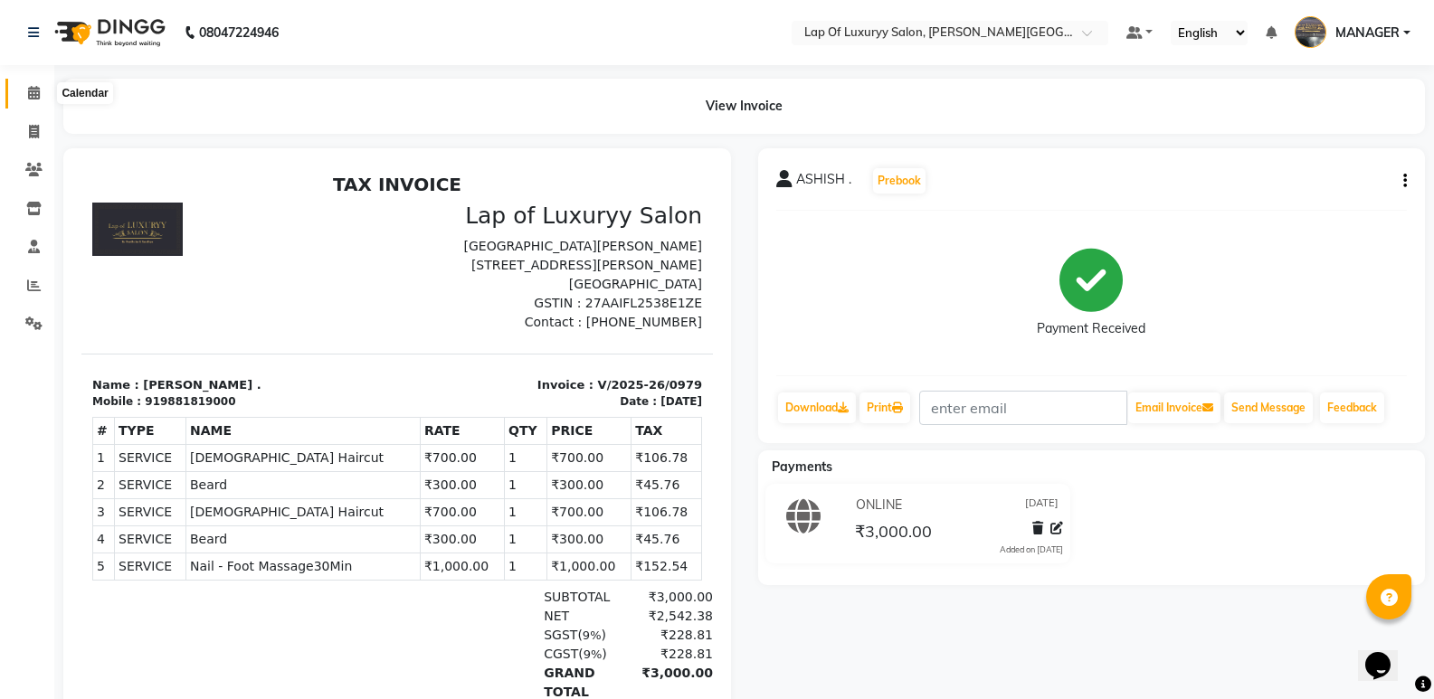
click at [33, 98] on icon at bounding box center [34, 93] width 12 height 14
